Goal: Use online tool/utility: Use online tool/utility

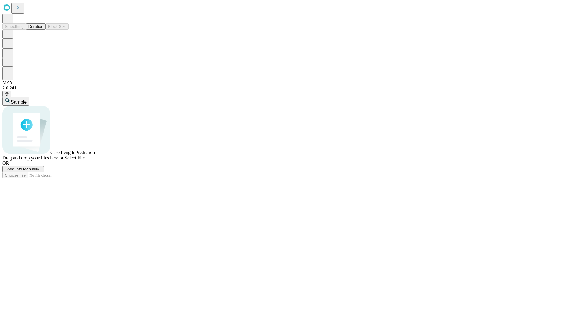
click at [43, 30] on button "Duration" at bounding box center [36, 26] width 20 height 6
click at [85, 160] on span "Select File" at bounding box center [75, 157] width 20 height 5
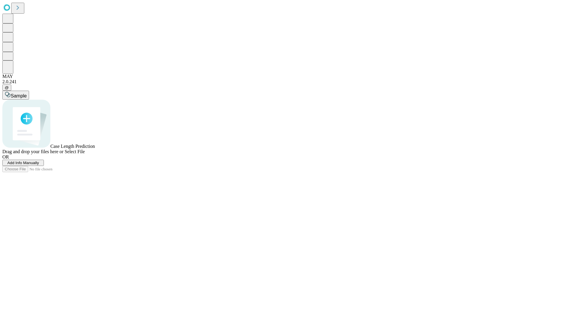
click at [85, 154] on span "Select File" at bounding box center [75, 151] width 20 height 5
